Goal: Task Accomplishment & Management: Use online tool/utility

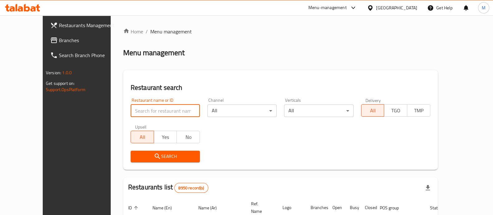
click at [137, 107] on input "search" at bounding box center [165, 110] width 69 height 12
type input "blaban"
click button "Search" at bounding box center [165, 157] width 69 height 12
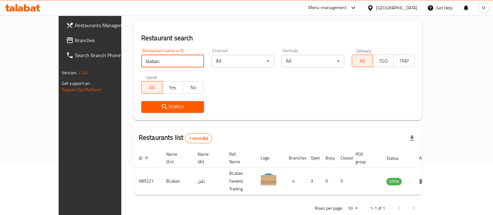
scroll to position [51, 0]
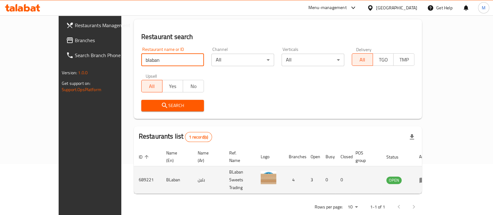
click at [426, 176] on icon "enhanced table" at bounding box center [422, 179] width 7 height 7
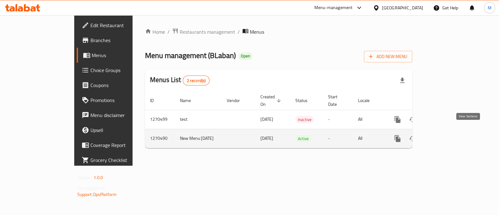
click at [446, 135] on icon "enhanced table" at bounding box center [441, 138] width 7 height 7
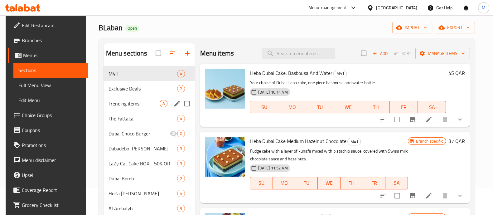
scroll to position [39, 0]
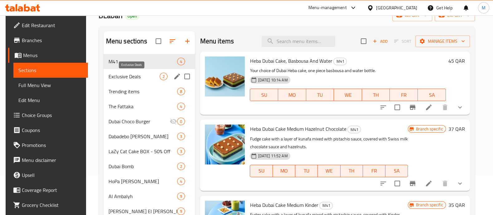
click at [150, 74] on span "Exclusive Deals" at bounding box center [133, 76] width 51 height 7
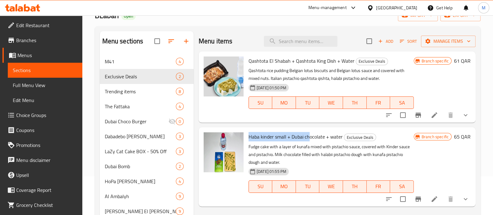
drag, startPoint x: 246, startPoint y: 137, endPoint x: 308, endPoint y: 138, distance: 62.6
click at [308, 138] on div "Haba kinder small + Dubai chocolate + water Exclusive Deals Fudge cake with a l…" at bounding box center [331, 167] width 170 height 74
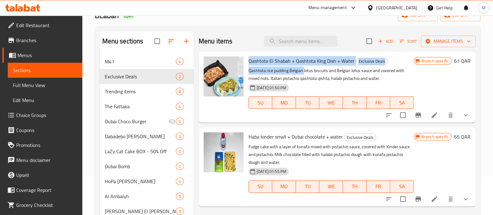
drag, startPoint x: 271, startPoint y: 64, endPoint x: 302, endPoint y: 69, distance: 31.7
click at [304, 69] on div "Qashtota El Shabah + Qashtota King Dish + Water Exclusive Deals Qashtota rice p…" at bounding box center [331, 87] width 170 height 66
click at [268, 60] on span "Qashtota El Shabah + Qashtota King Dish + Water" at bounding box center [301, 60] width 106 height 9
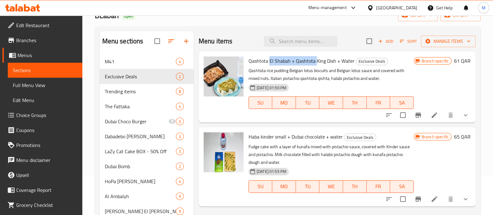
drag, startPoint x: 269, startPoint y: 61, endPoint x: 318, endPoint y: 62, distance: 49.3
click at [318, 62] on span "Qashtota El Shabah + Qashtota King Dish + Water" at bounding box center [301, 60] width 106 height 9
drag, startPoint x: 255, startPoint y: 140, endPoint x: 264, endPoint y: 138, distance: 9.2
click at [264, 138] on span "Haba kinder small + Dubai chocolate + water" at bounding box center [295, 136] width 94 height 9
drag, startPoint x: 284, startPoint y: 134, endPoint x: 309, endPoint y: 135, distance: 24.7
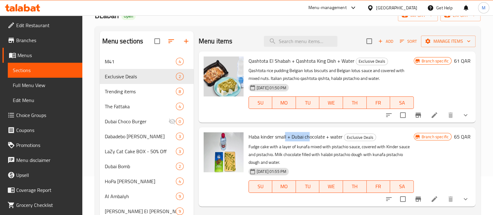
click at [309, 135] on span "Haba kinder small + Dubai chocolate + water" at bounding box center [295, 136] width 94 height 9
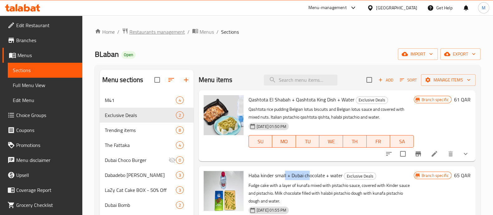
click at [138, 36] on span "Restaurants management" at bounding box center [156, 31] width 55 height 7
